Goal: Task Accomplishment & Management: Use online tool/utility

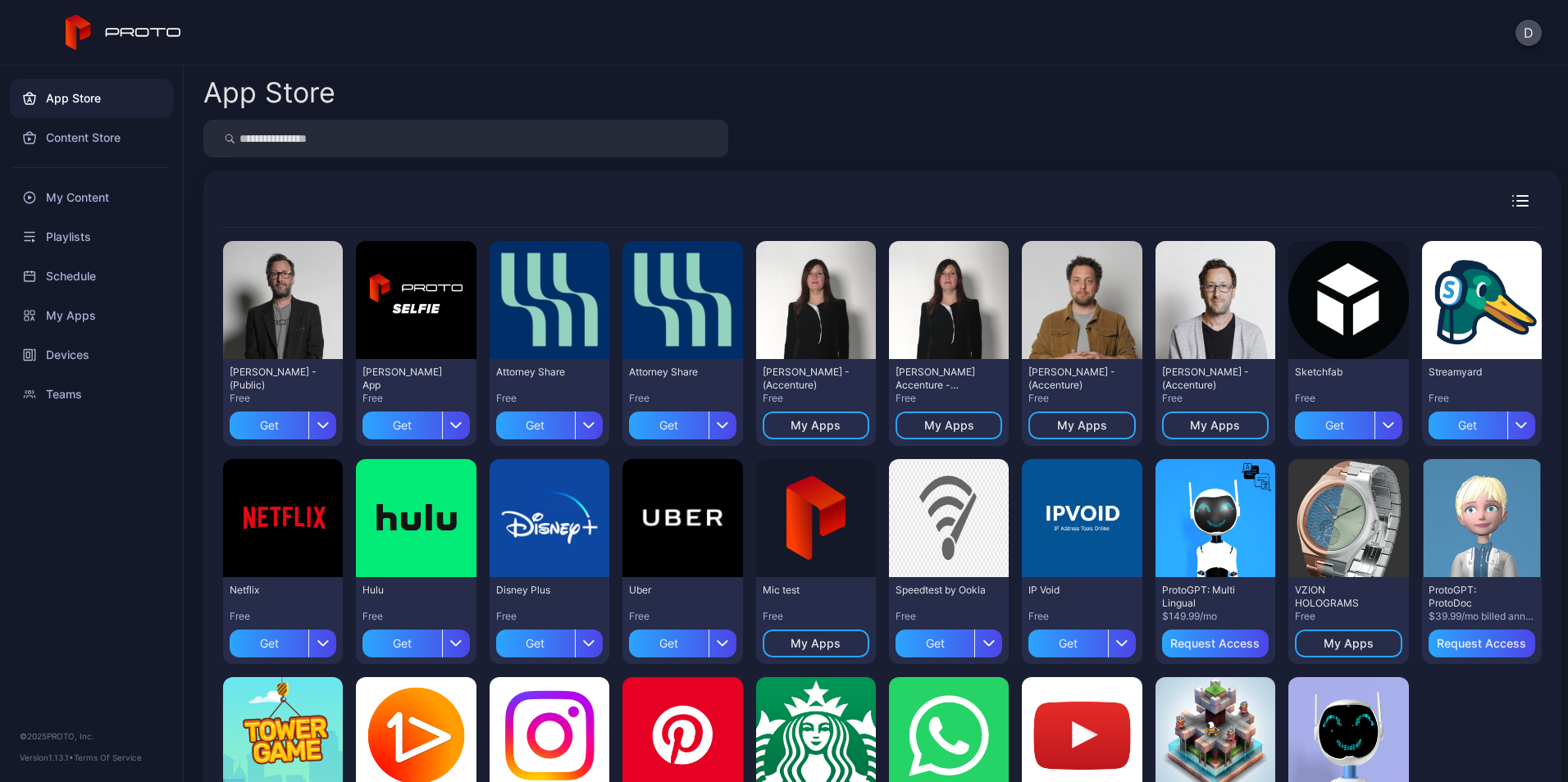
scroll to position [64, 0]
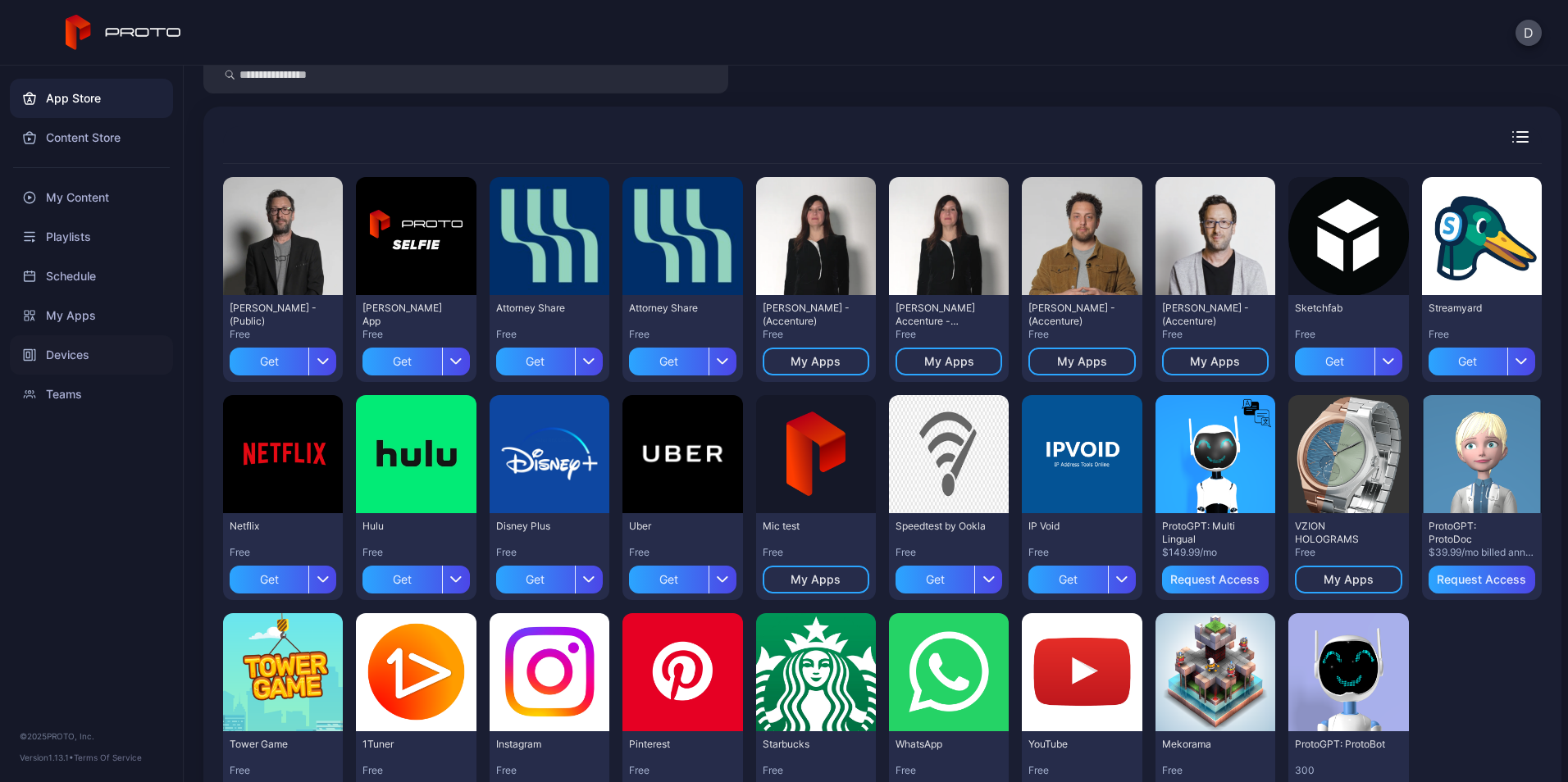
click at [47, 343] on div "Devices" at bounding box center [92, 356] width 163 height 40
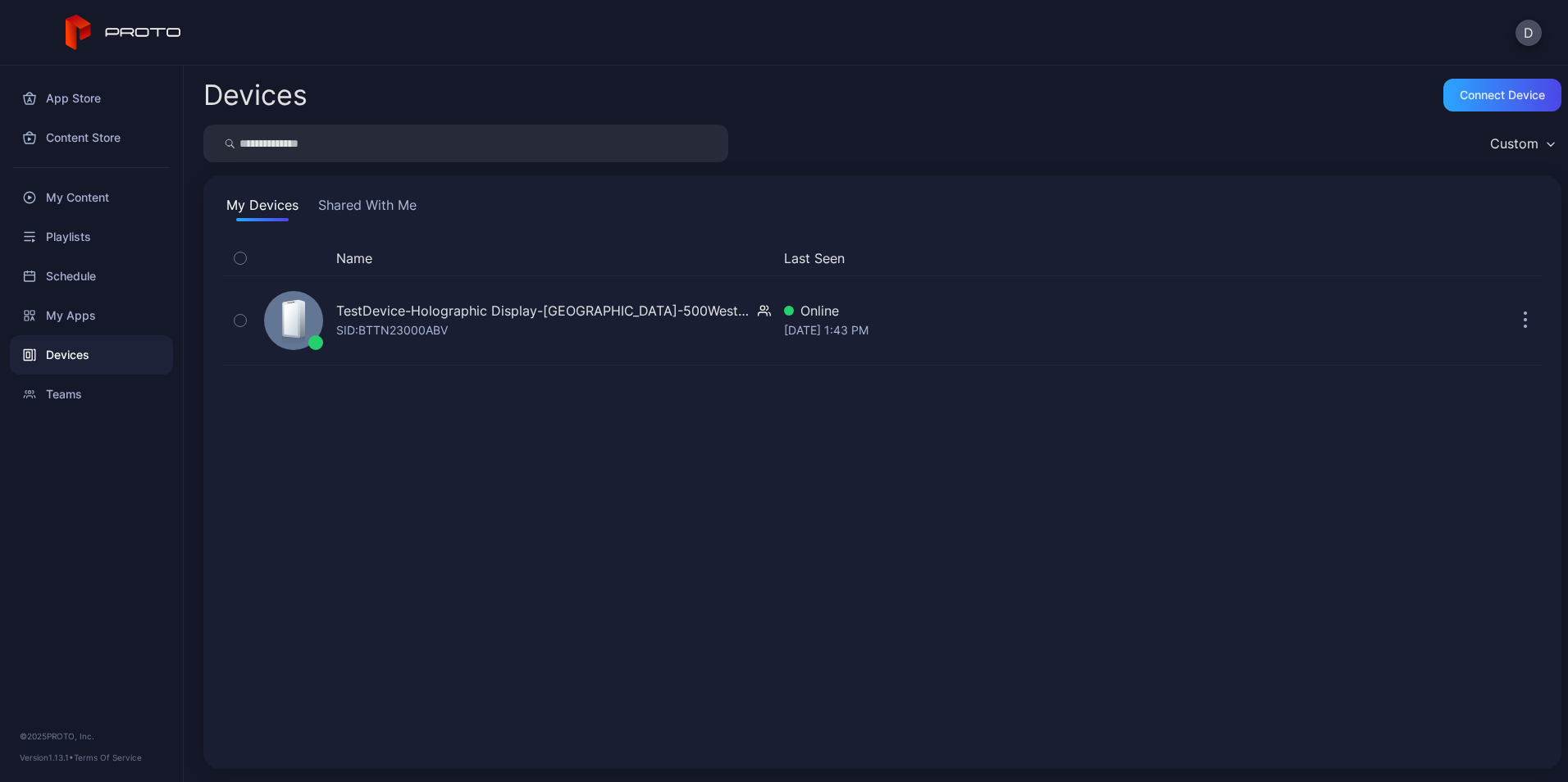
click at [391, 207] on button "Shared With Me" at bounding box center [367, 207] width 105 height 26
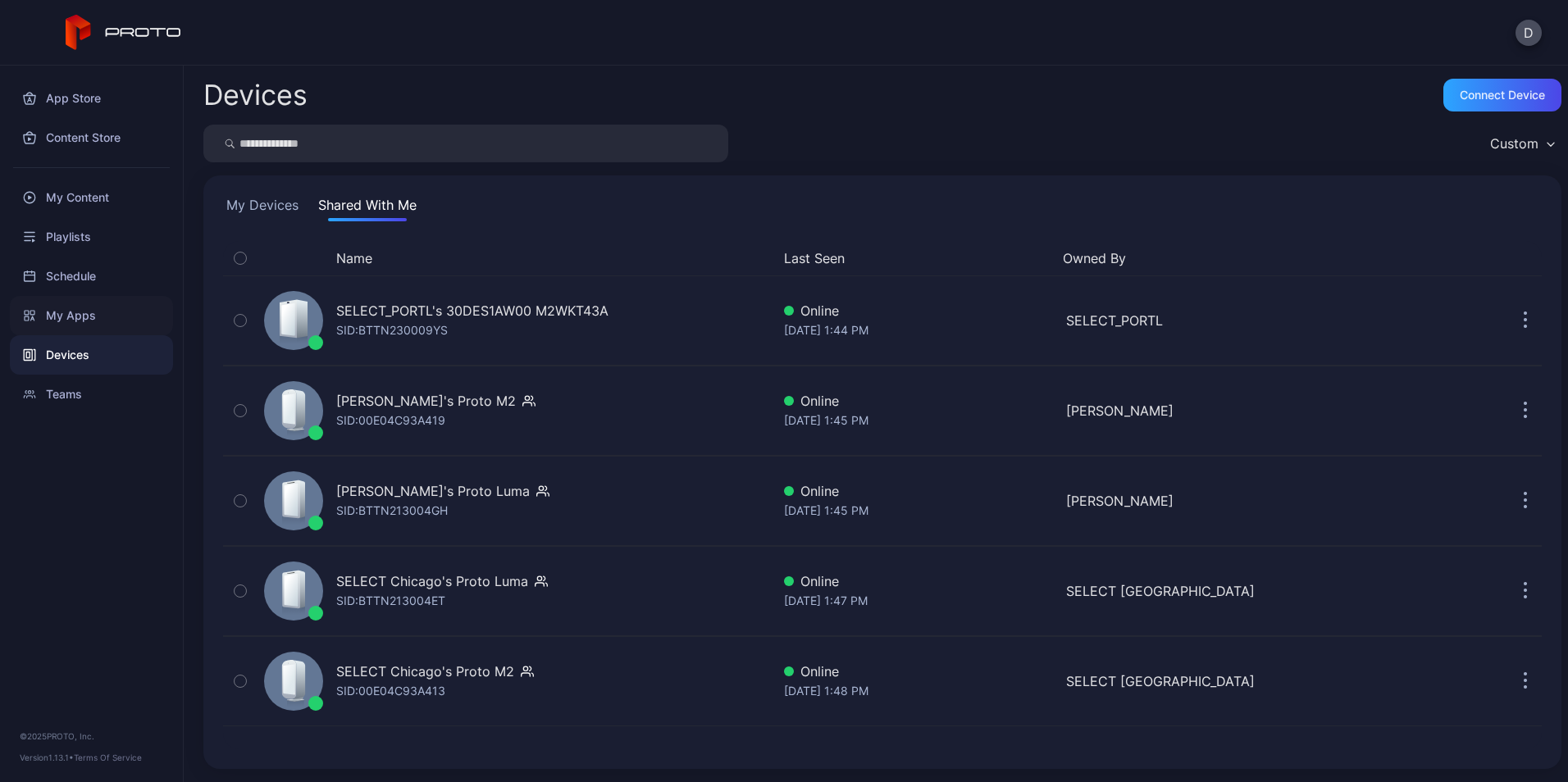
click at [72, 323] on div "My Apps" at bounding box center [92, 316] width 163 height 40
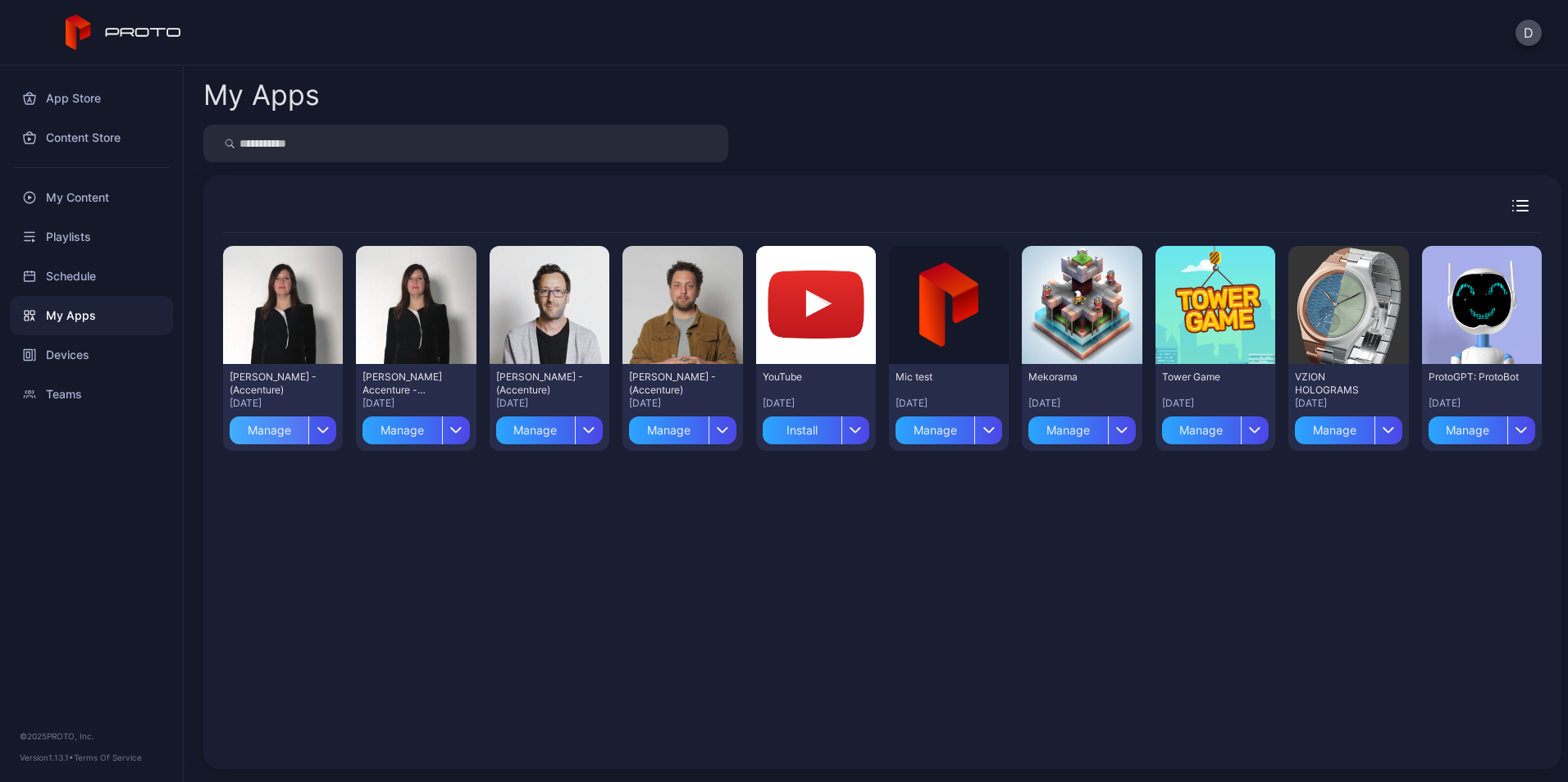
click at [294, 433] on div "Manage" at bounding box center [269, 430] width 79 height 28
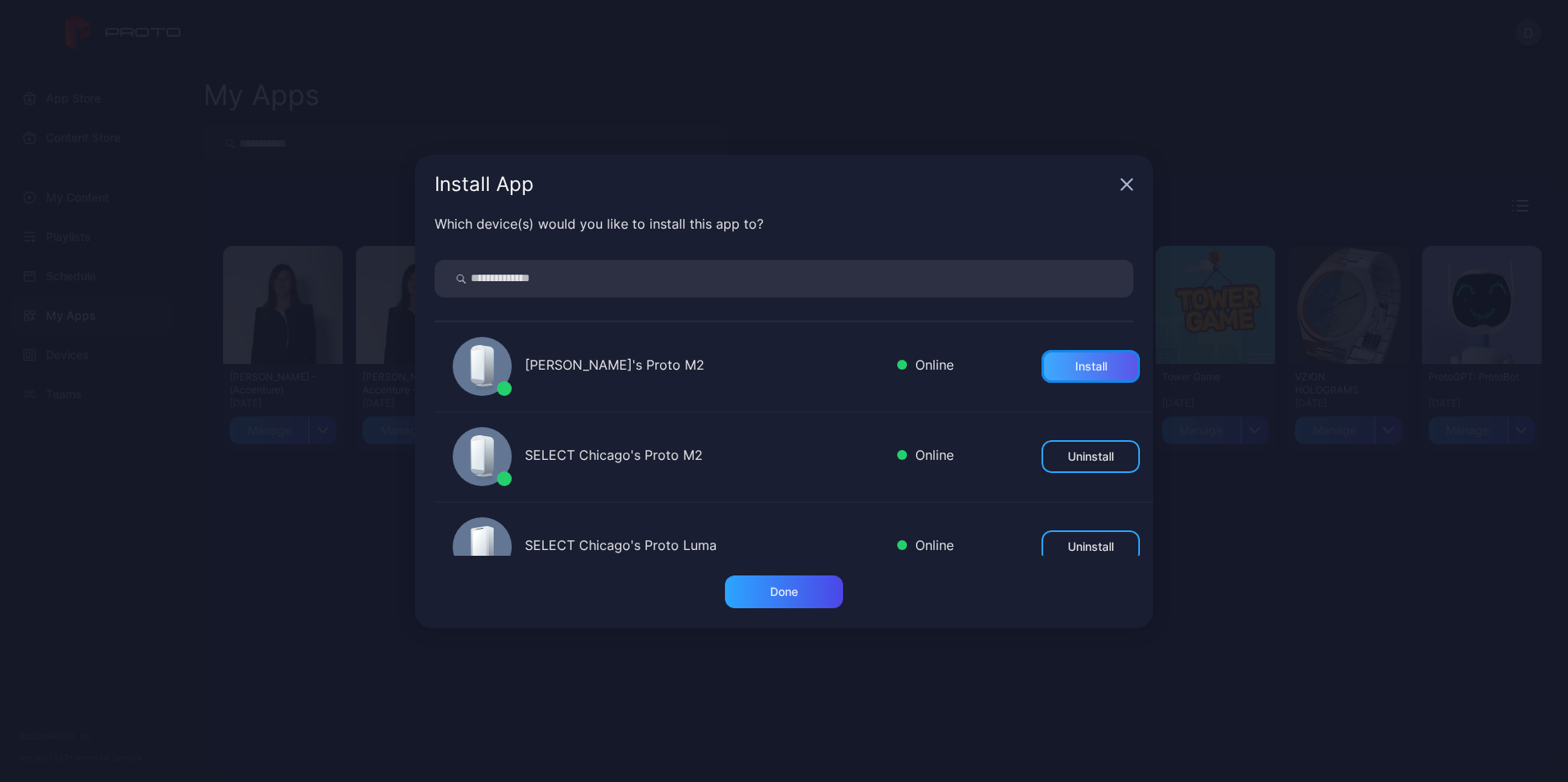
click at [1051, 365] on div "Install" at bounding box center [1091, 366] width 99 height 33
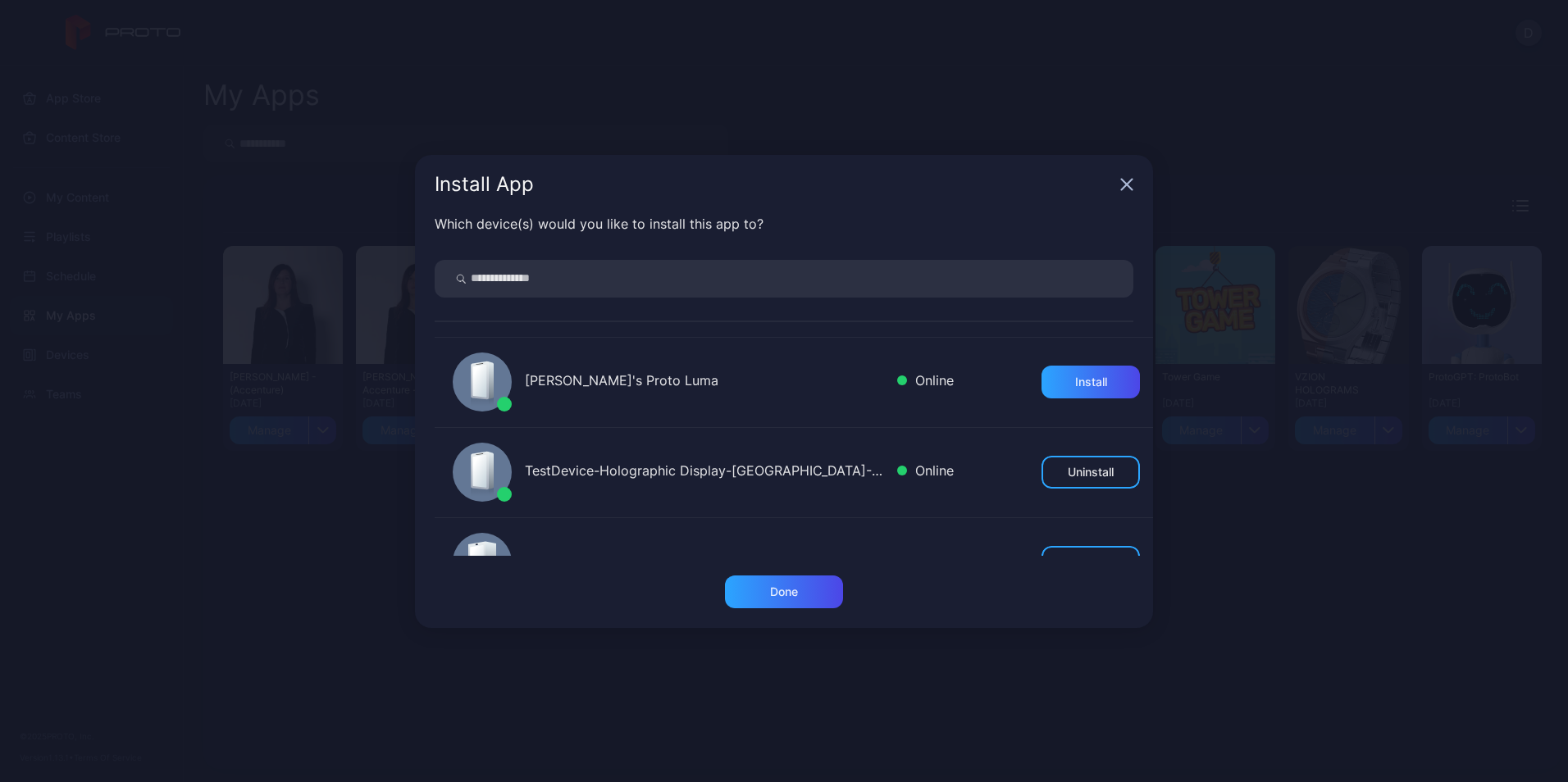
scroll to position [225, 0]
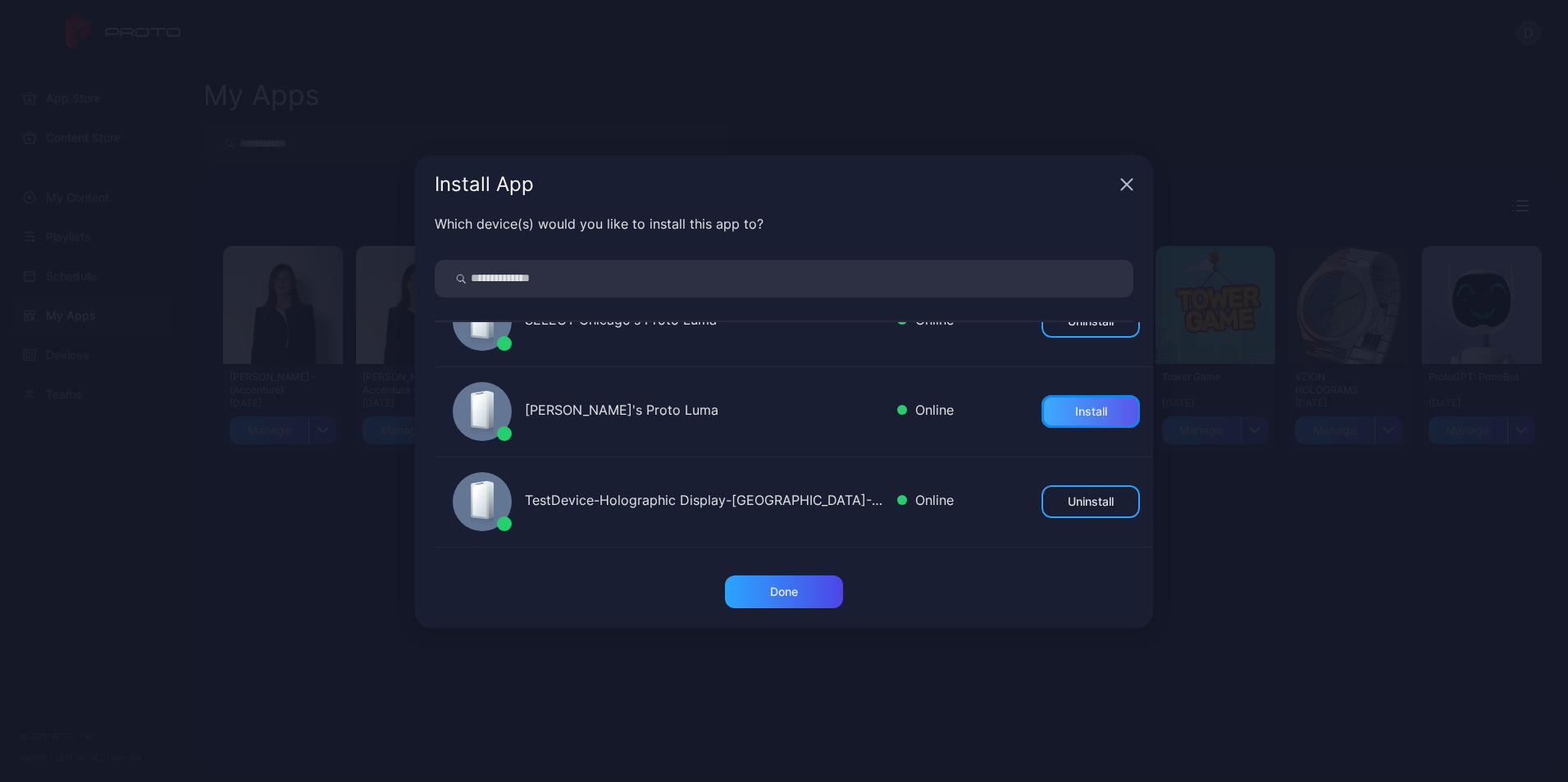
click at [1047, 405] on div "Install" at bounding box center [1091, 411] width 99 height 33
click at [831, 593] on div "Done" at bounding box center [784, 592] width 118 height 33
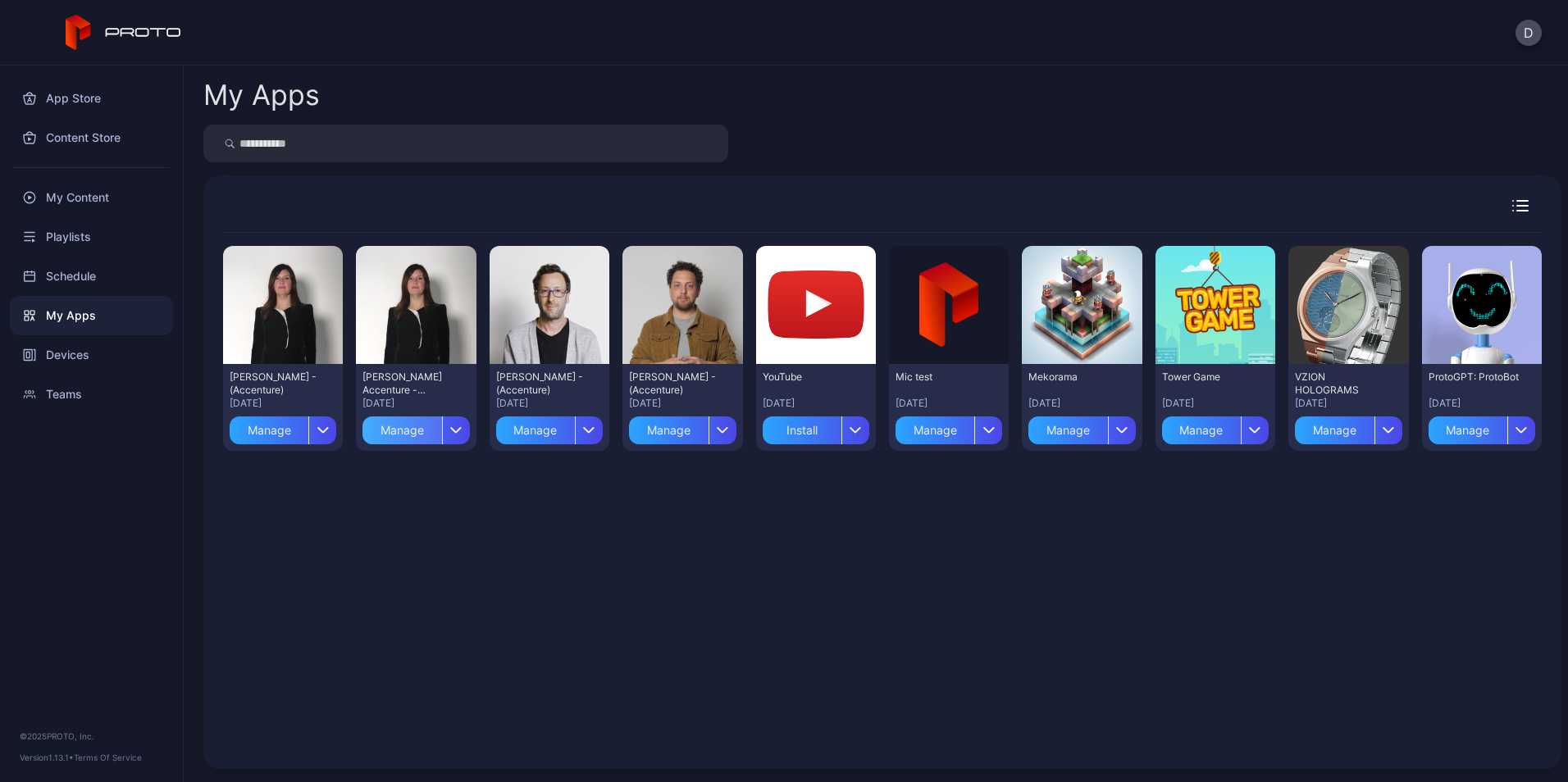
click at [390, 436] on div "Manage" at bounding box center [402, 430] width 79 height 28
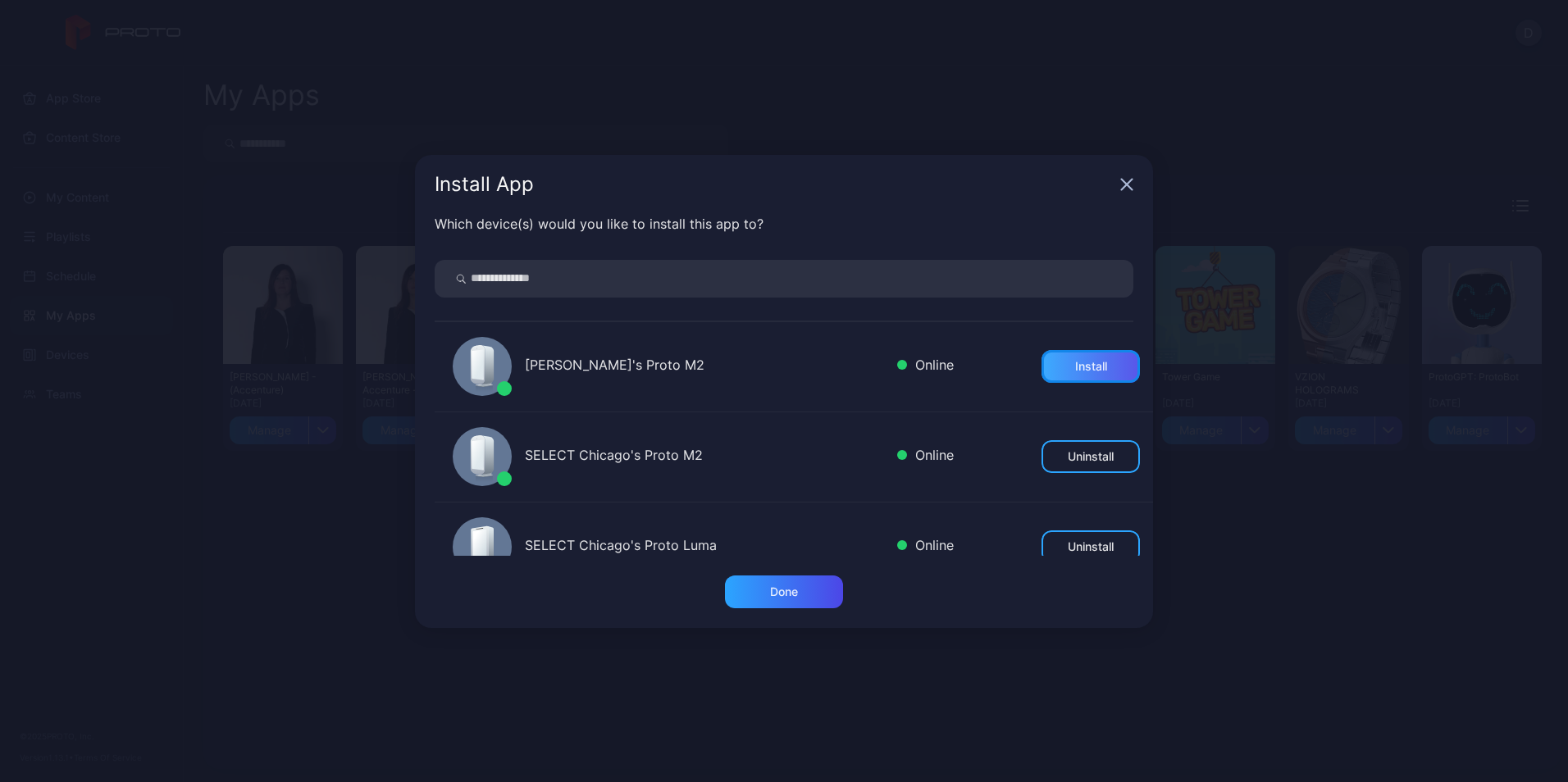
click at [1066, 376] on div "Install" at bounding box center [1091, 366] width 99 height 33
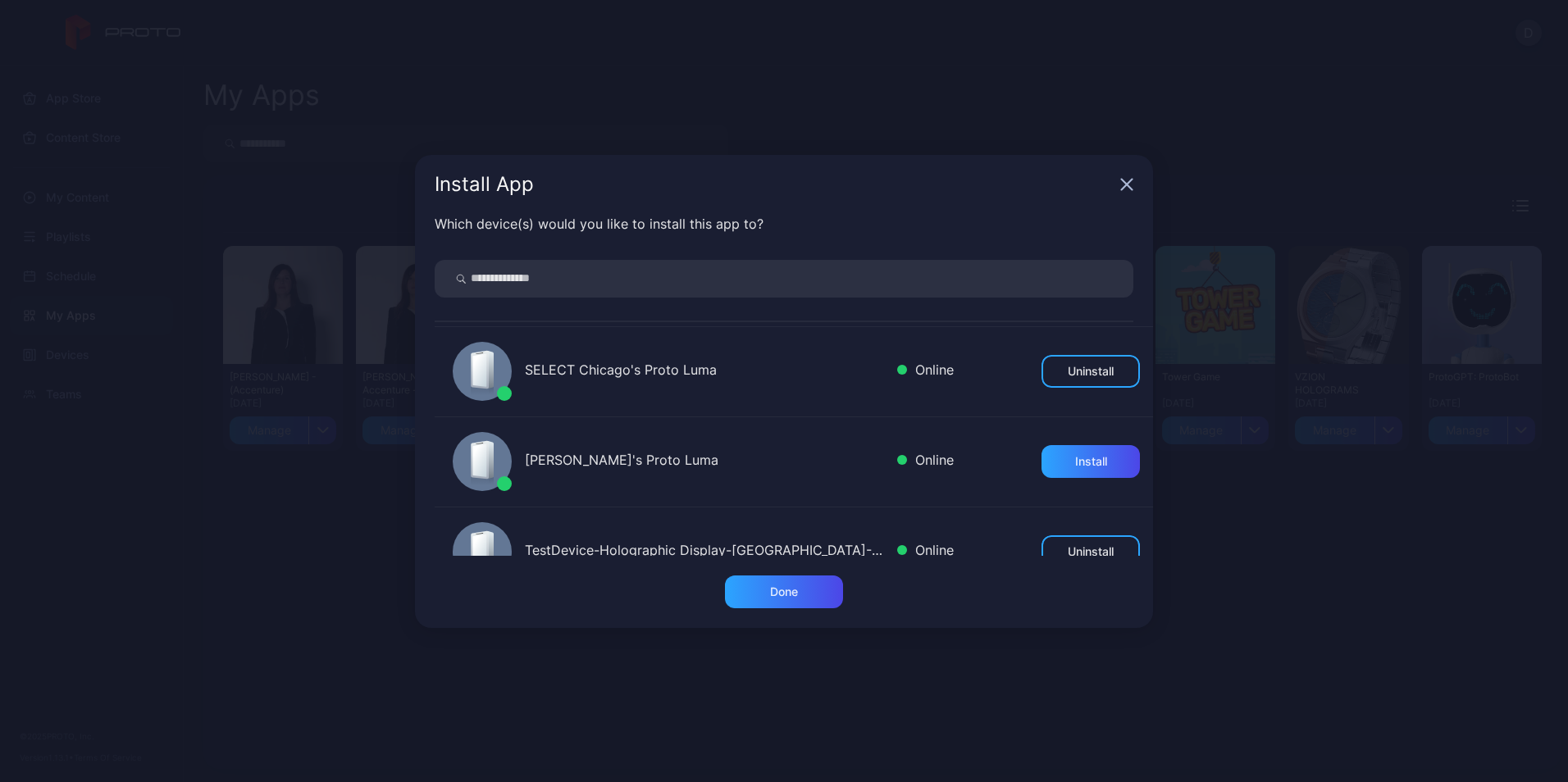
scroll to position [246, 0]
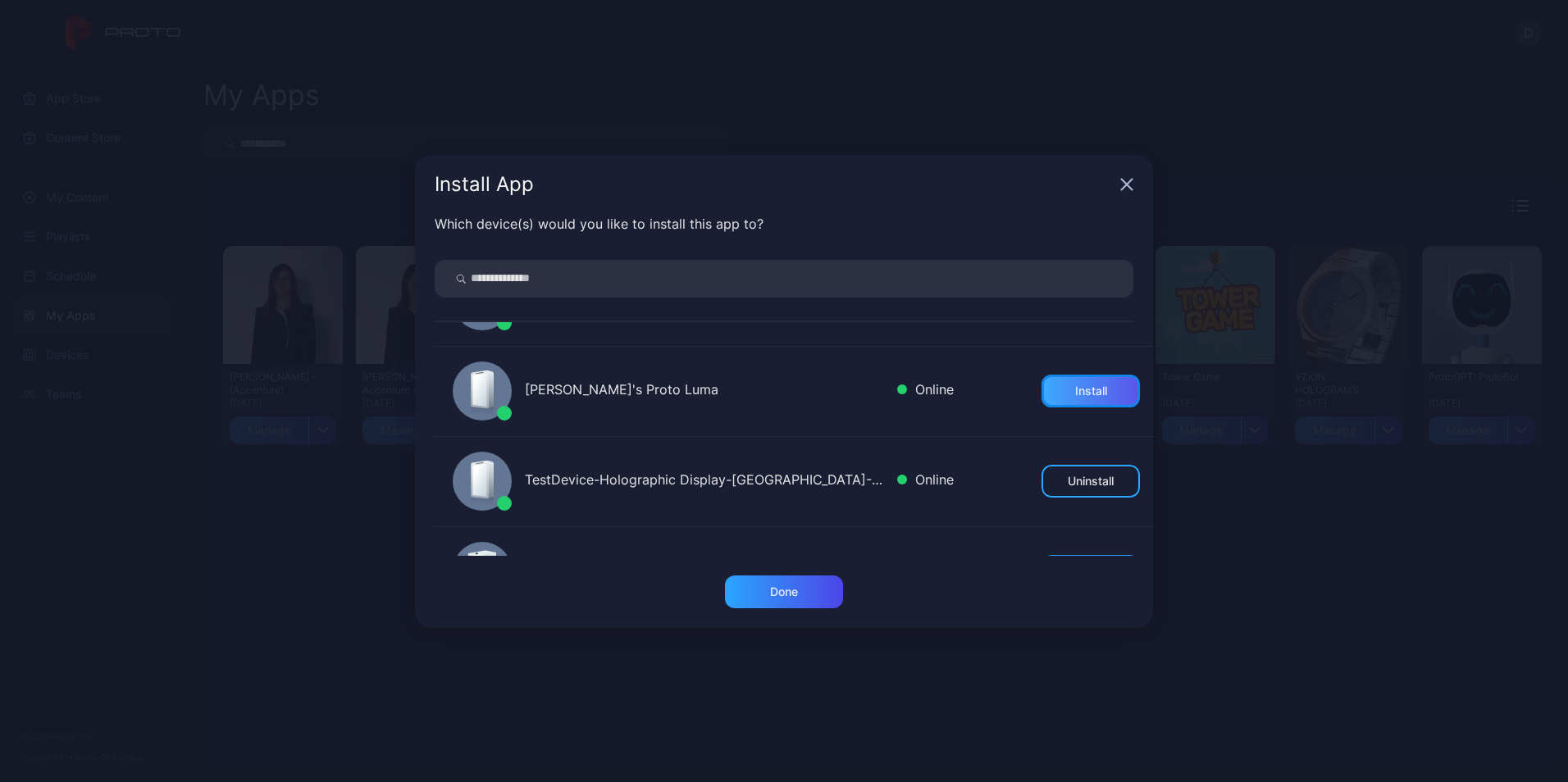
click at [1075, 393] on div "Install" at bounding box center [1091, 391] width 32 height 13
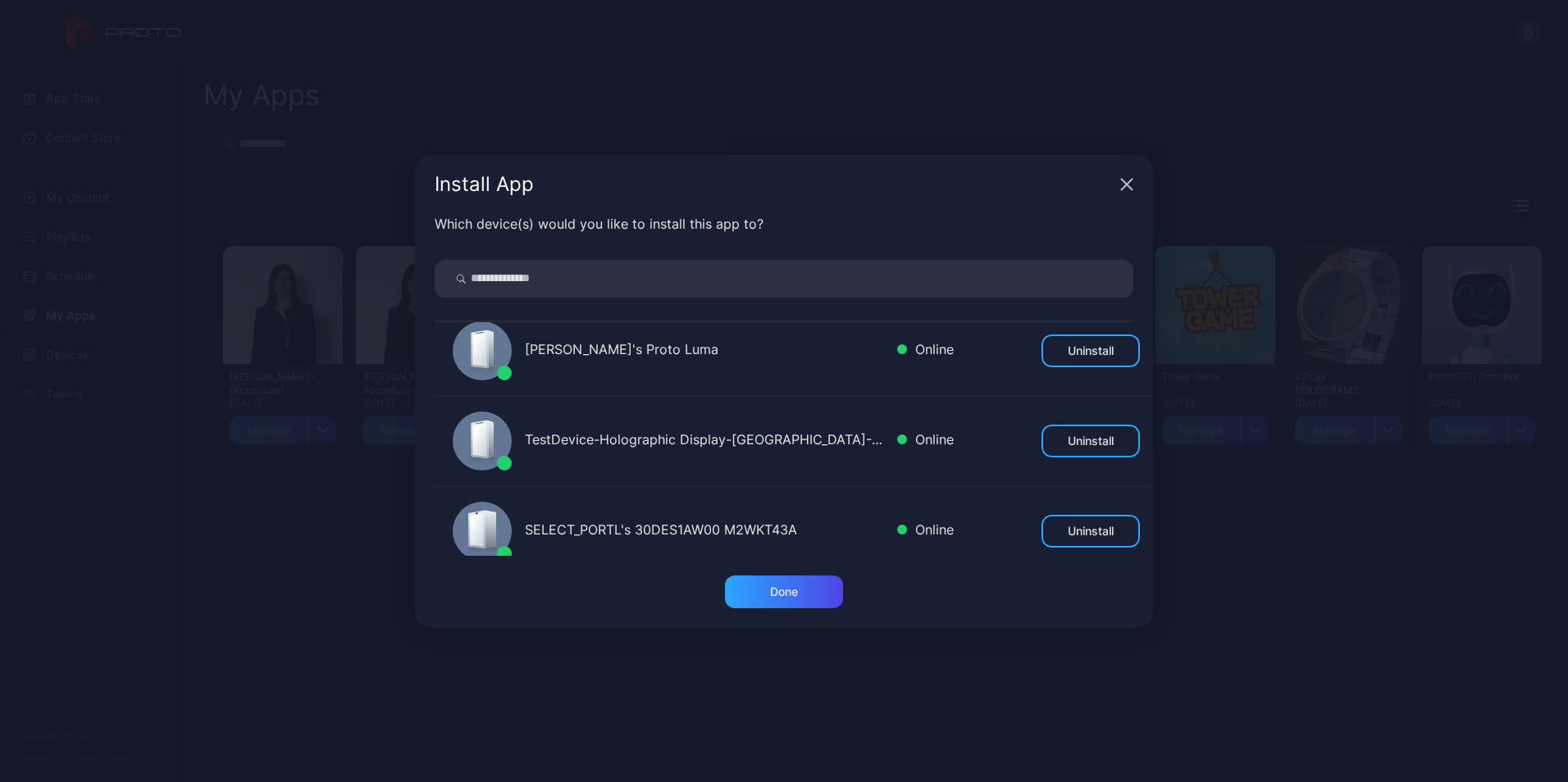
scroll to position [308, 0]
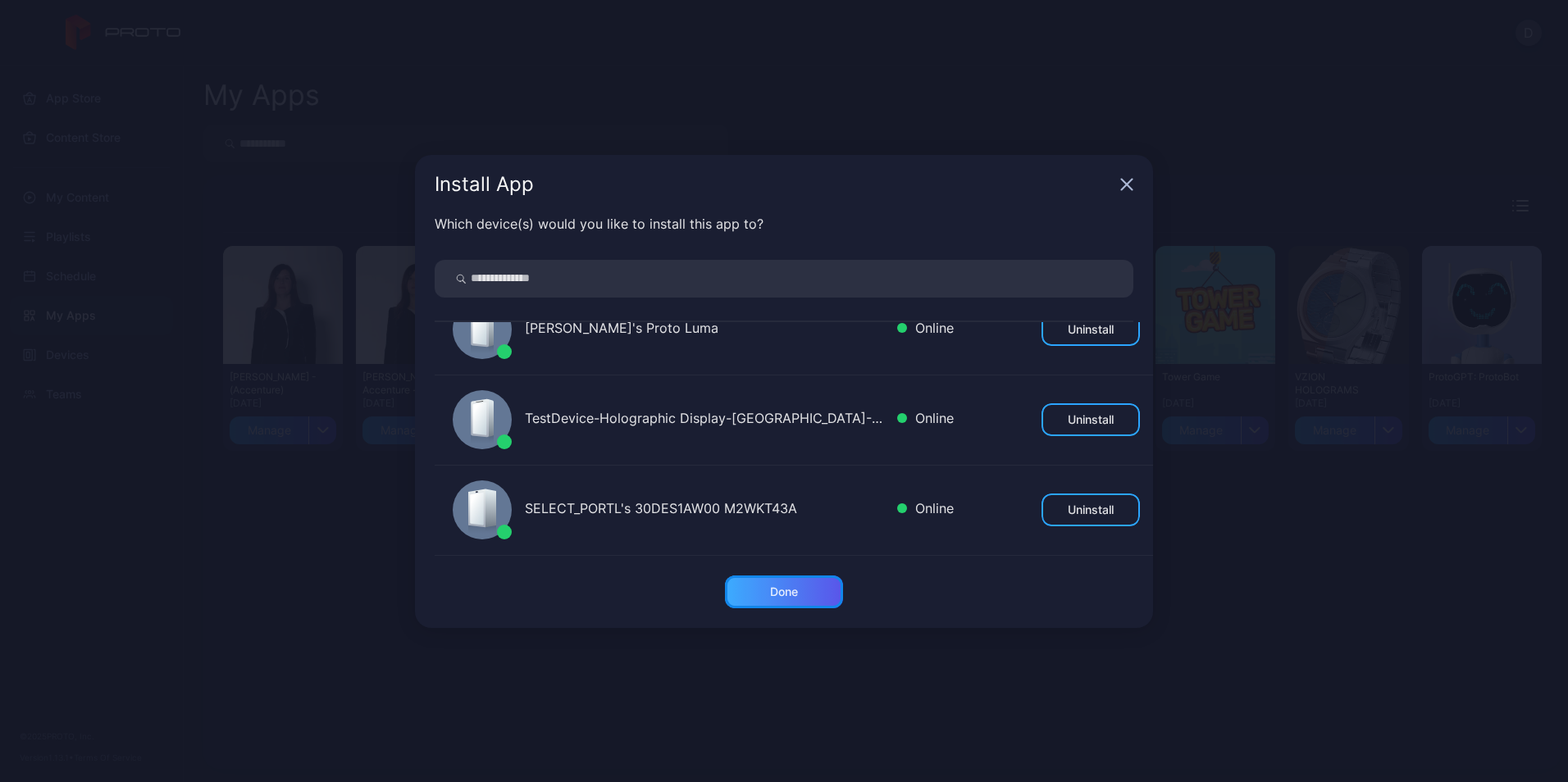
click at [814, 579] on div "Done" at bounding box center [784, 592] width 118 height 33
